Goal: Check status: Check status

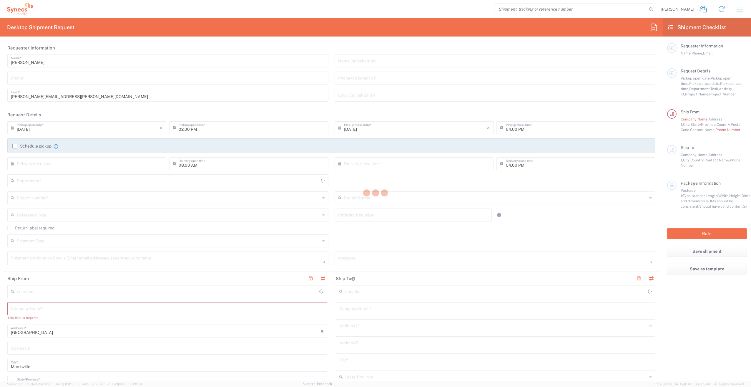
type input "[US_STATE]"
type input "[GEOGRAPHIC_DATA]"
type input "Syneos Health, LLC-[GEOGRAPHIC_DATA] [GEOGRAPHIC_DATA] [GEOGRAPHIC_DATA]"
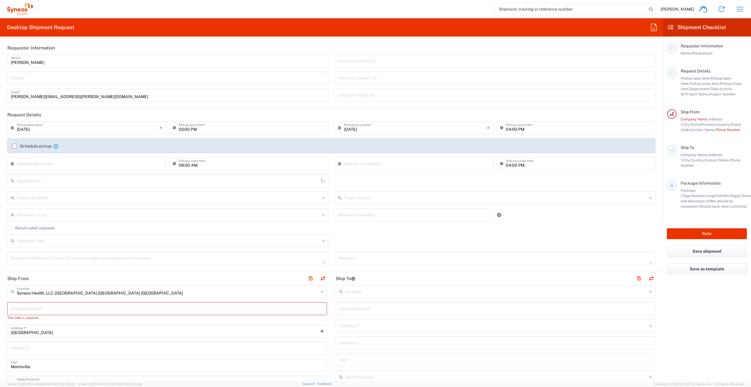
type input "8000"
click at [741, 7] on icon "button" at bounding box center [740, 9] width 7 height 4
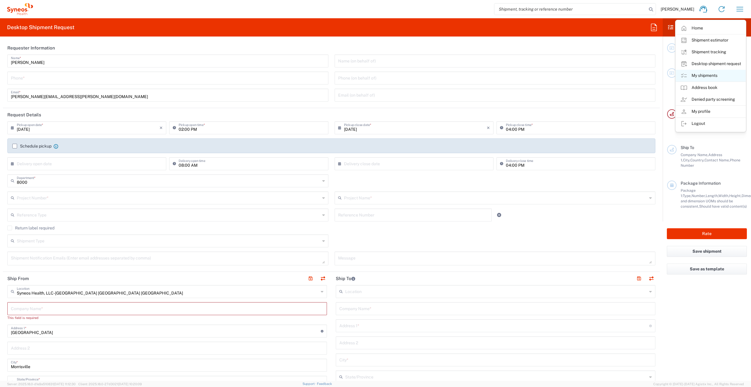
click at [709, 74] on link "My shipments" at bounding box center [711, 76] width 70 height 12
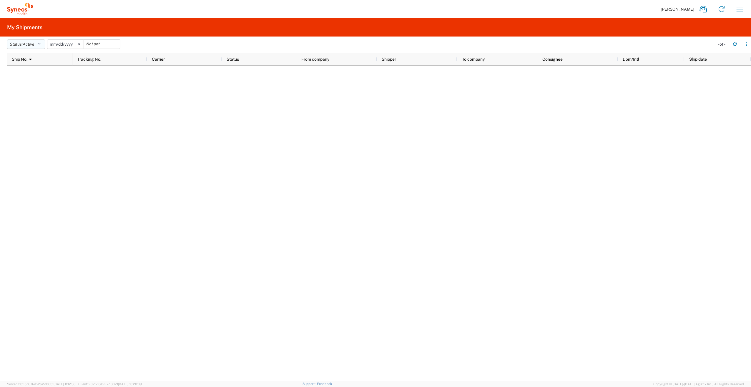
click at [41, 42] on icon "button" at bounding box center [38, 44] width 3 height 4
click at [29, 110] on span "Delivered" at bounding box center [41, 111] width 69 height 9
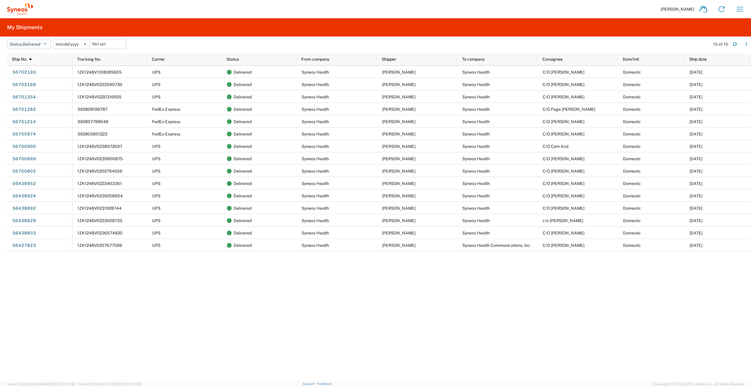
click at [47, 42] on icon "button" at bounding box center [44, 44] width 3 height 4
click at [21, 76] on span "All" at bounding box center [41, 75] width 69 height 9
